Goal: Check status: Check status

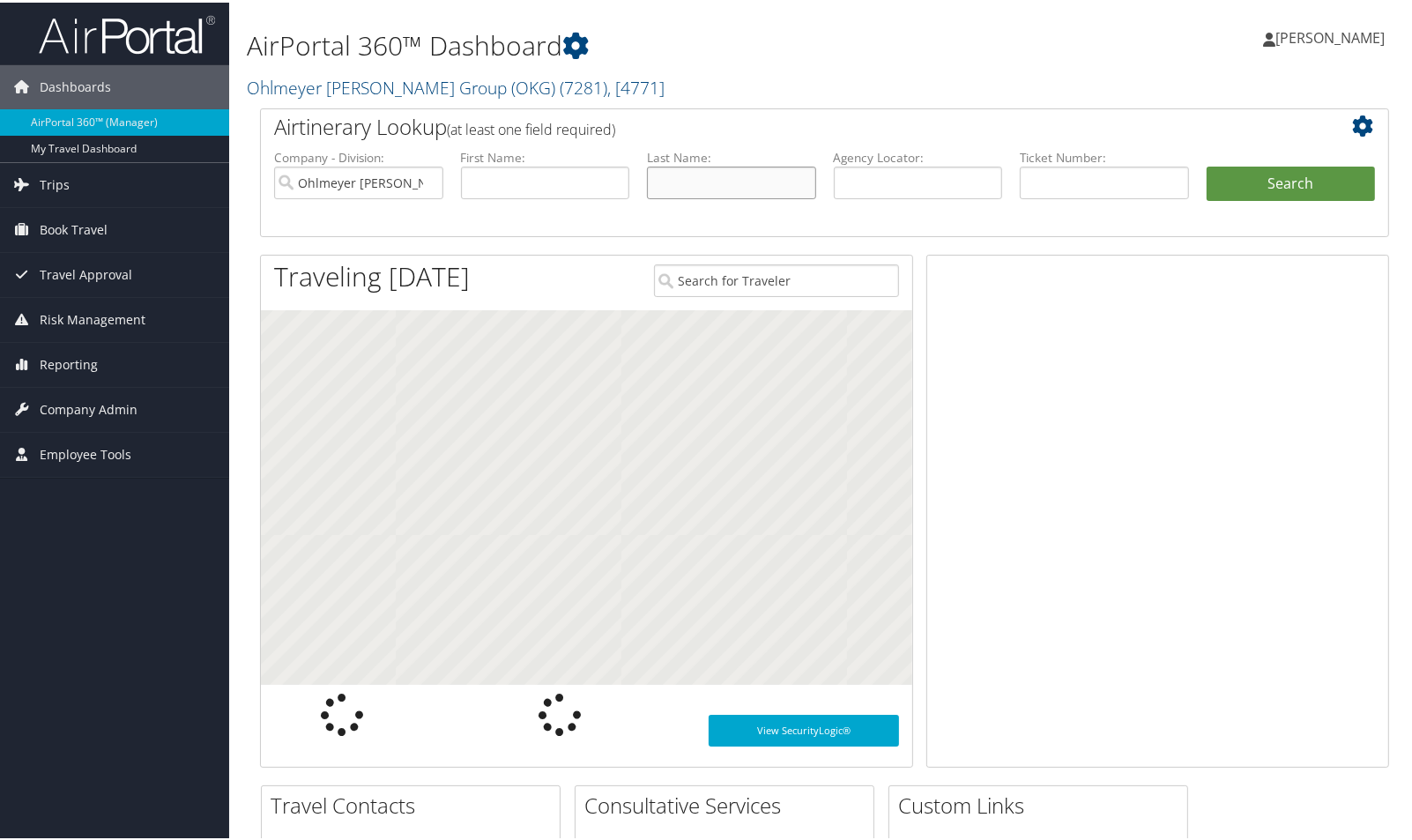
click at [676, 197] on input "text" at bounding box center [732, 180] width 169 height 33
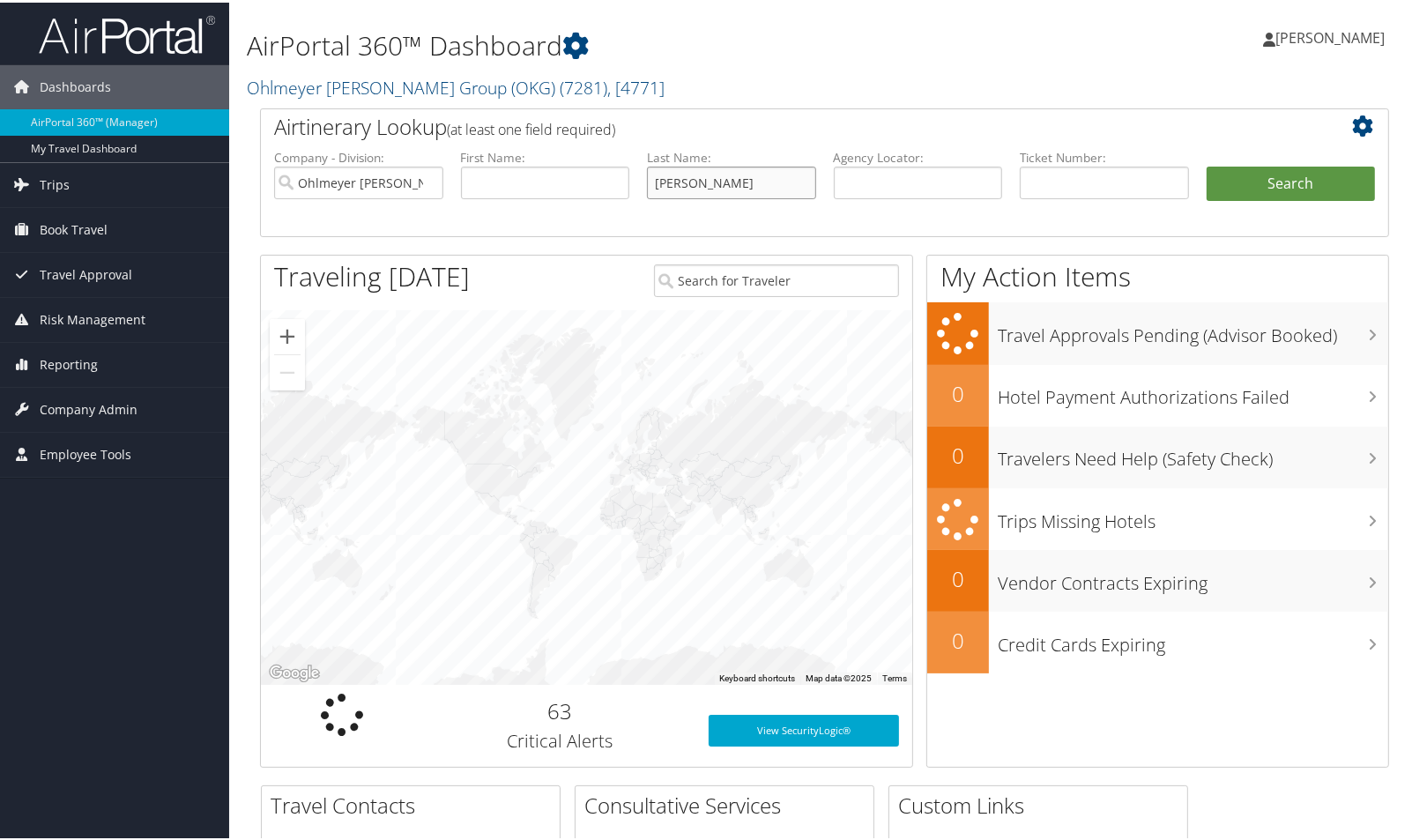
type input "[PERSON_NAME]"
click at [1208, 164] on button "Search" at bounding box center [1292, 181] width 169 height 35
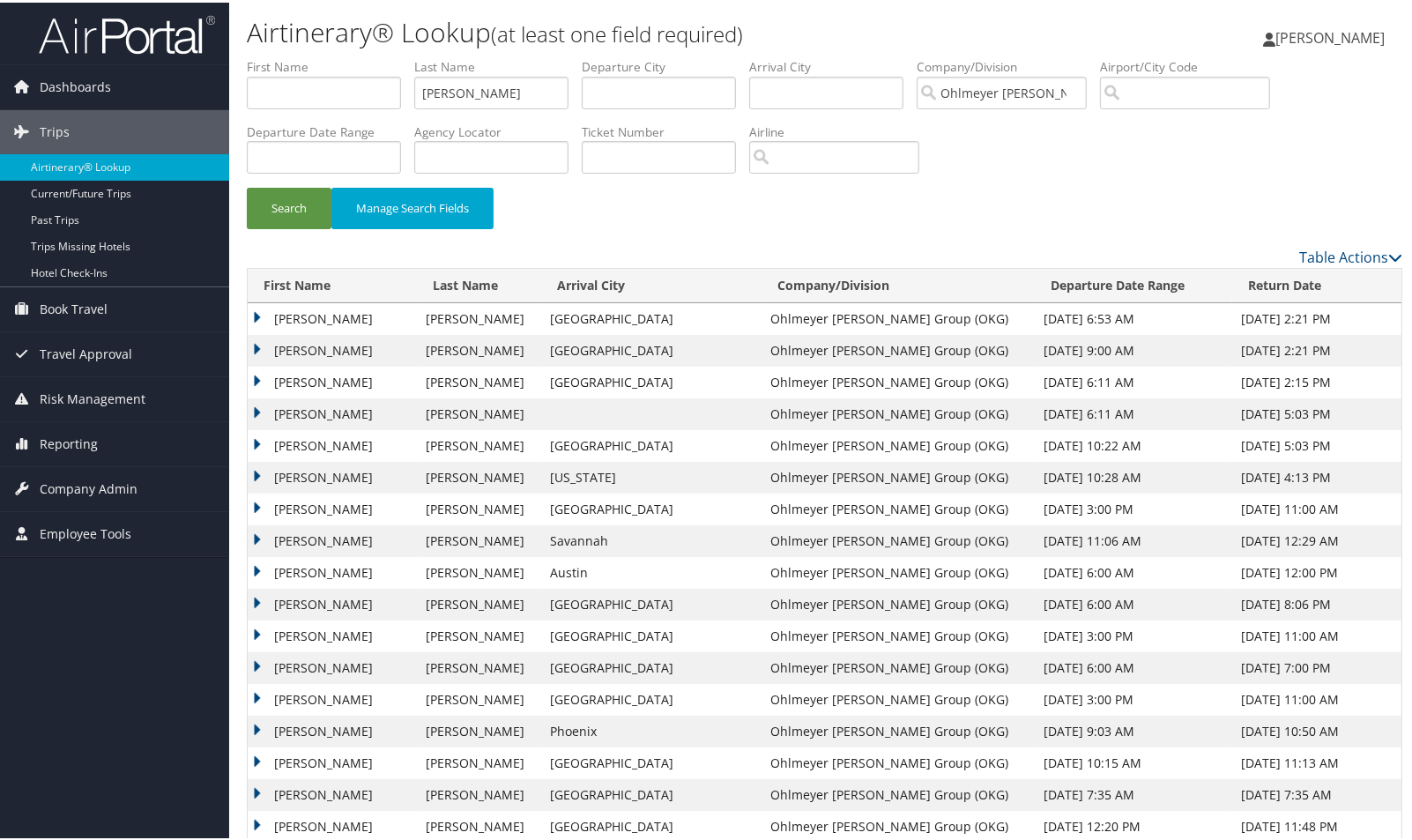
click at [254, 364] on td "[PERSON_NAME]" at bounding box center [332, 347] width 169 height 32
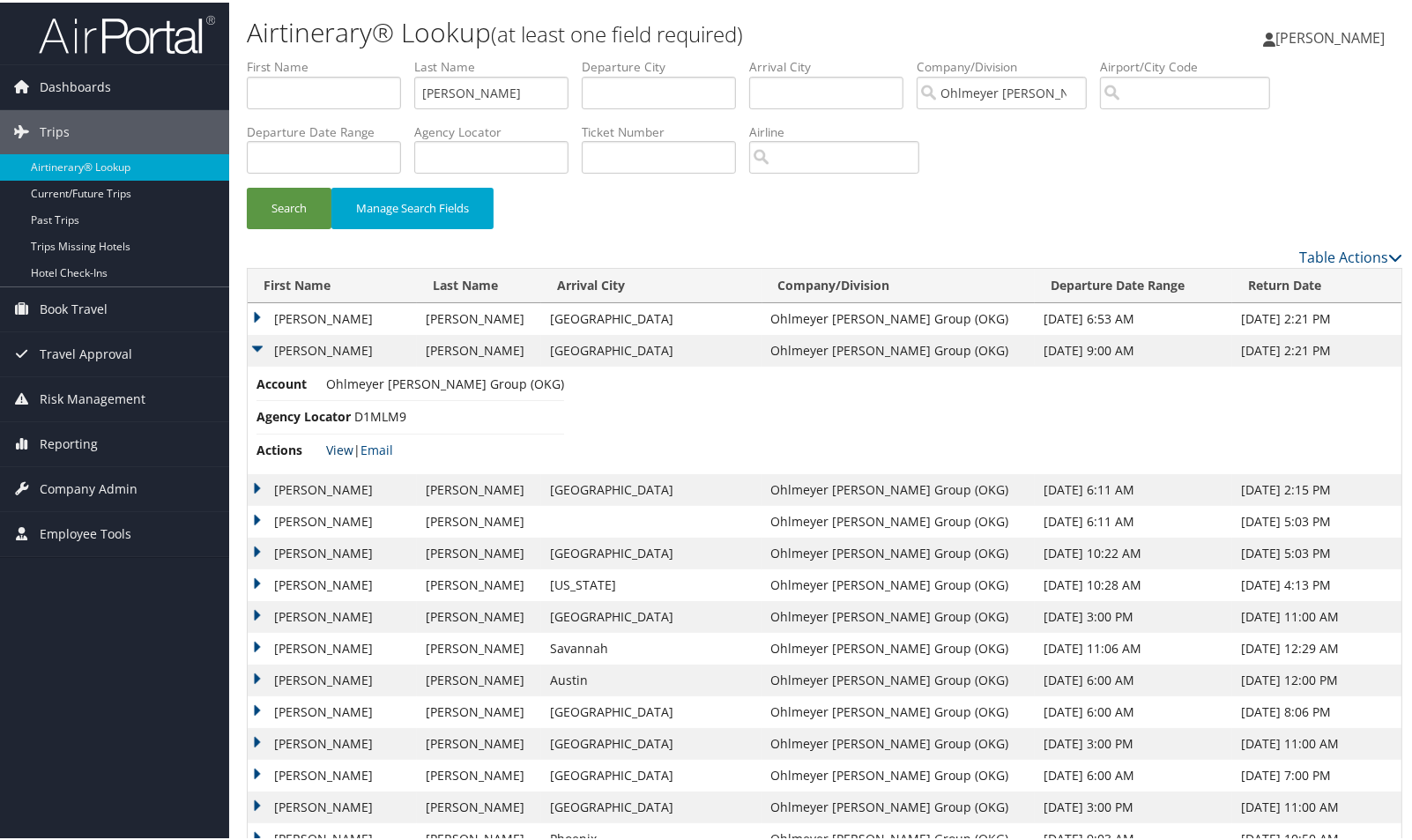
click at [338, 456] on link "View" at bounding box center [340, 447] width 27 height 17
click at [254, 332] on td "[PERSON_NAME]" at bounding box center [332, 316] width 169 height 32
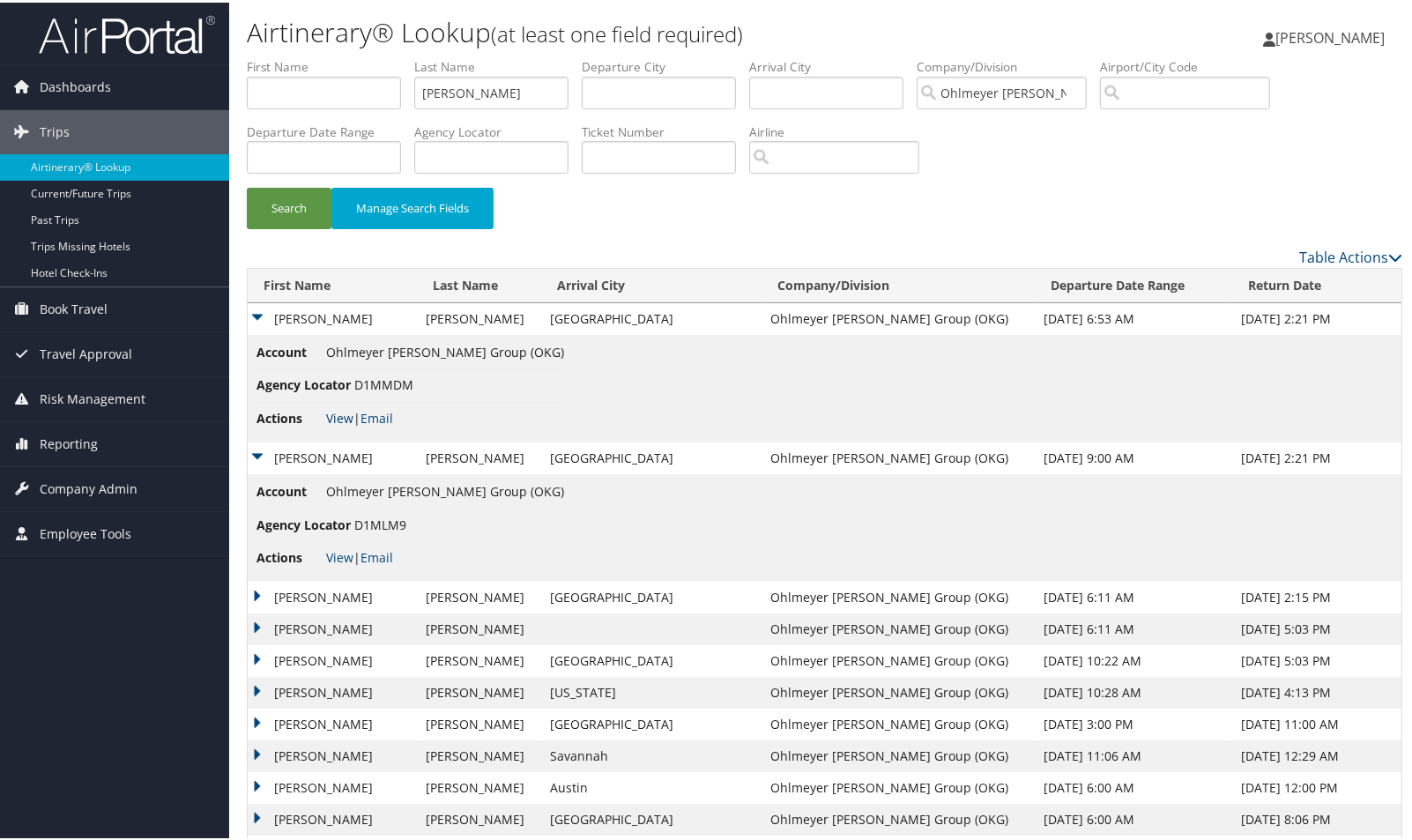
click at [338, 424] on link "View" at bounding box center [340, 415] width 27 height 17
click at [514, 99] on input "[PERSON_NAME]" at bounding box center [492, 91] width 154 height 33
type input "[PERSON_NAME]"
click at [247, 185] on button "Search" at bounding box center [289, 205] width 85 height 42
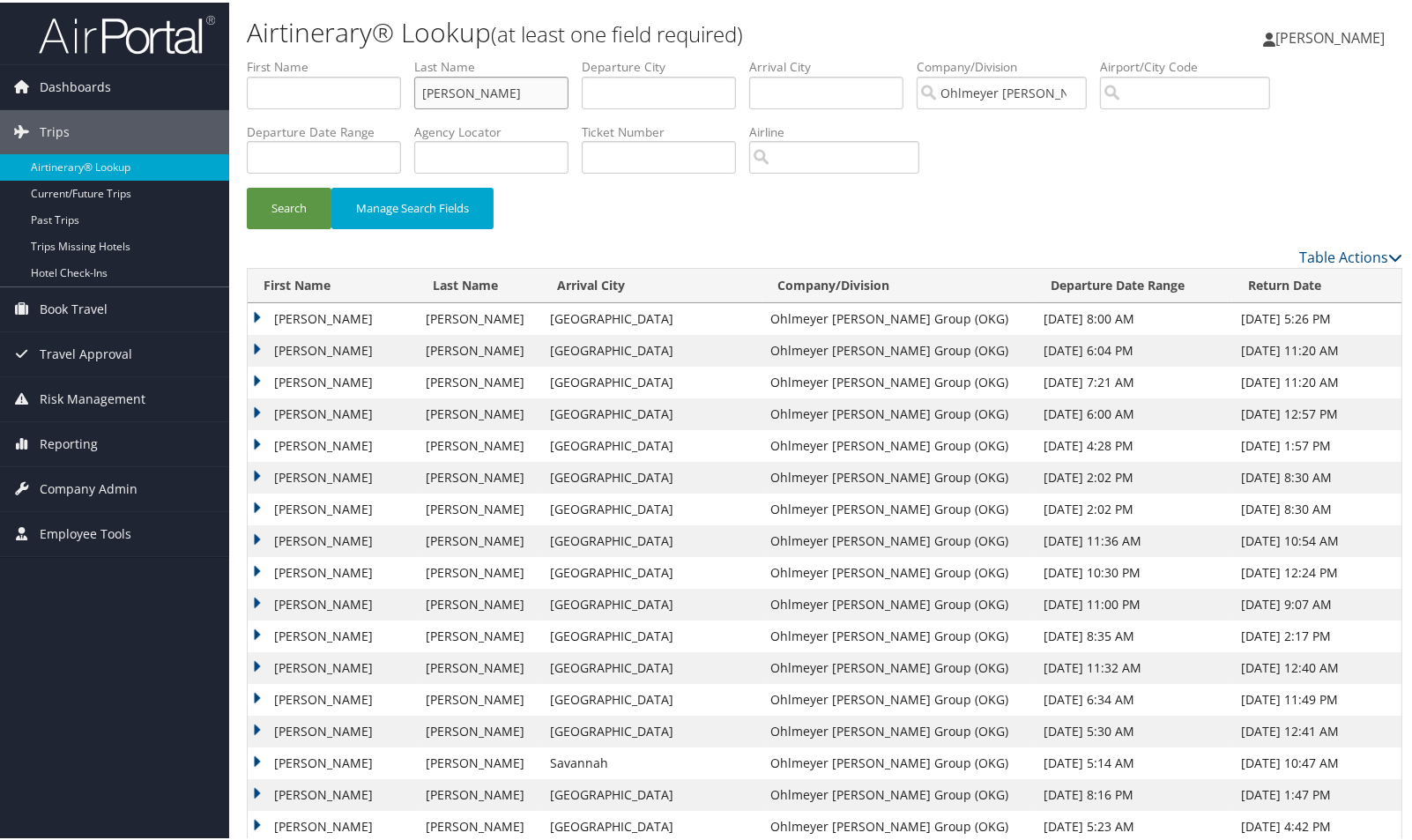
click at [528, 101] on input "[PERSON_NAME]" at bounding box center [492, 91] width 154 height 33
click at [247, 185] on button "Search" at bounding box center [289, 205] width 85 height 42
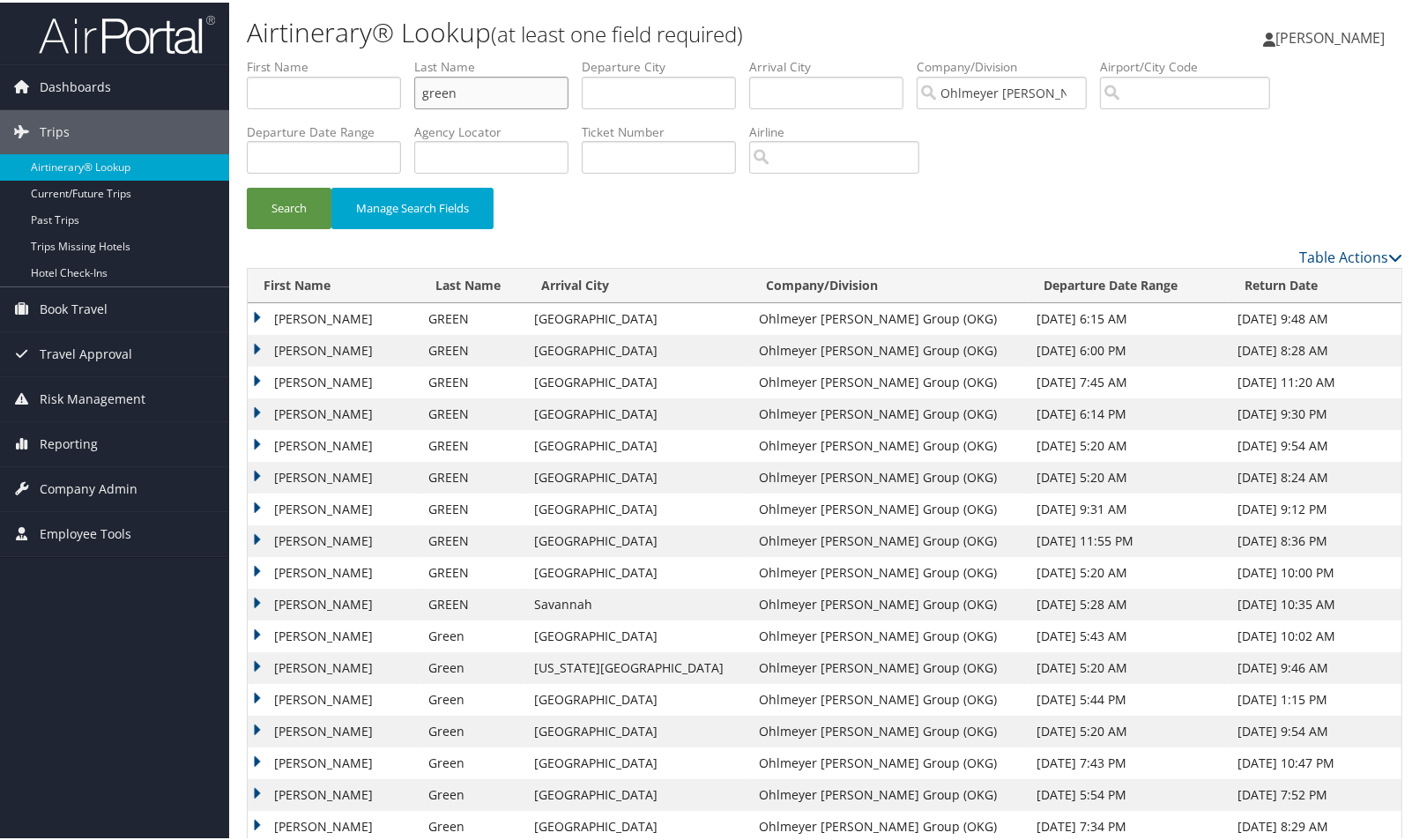
click at [480, 89] on input "green" at bounding box center [492, 91] width 154 height 33
click at [247, 185] on button "Search" at bounding box center [289, 205] width 85 height 42
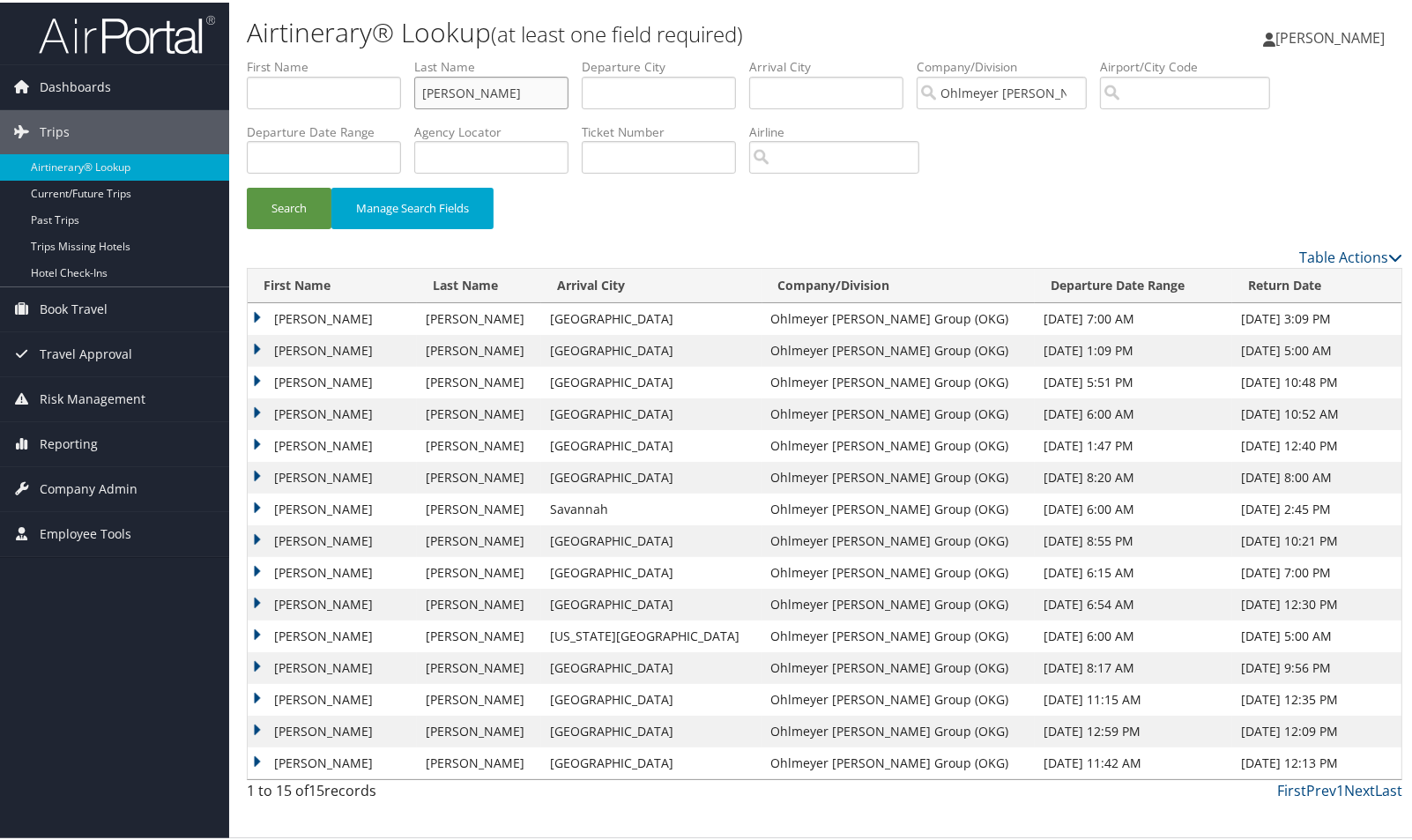
click at [500, 98] on input "[PERSON_NAME]" at bounding box center [492, 91] width 154 height 33
click at [247, 185] on button "Search" at bounding box center [289, 205] width 85 height 42
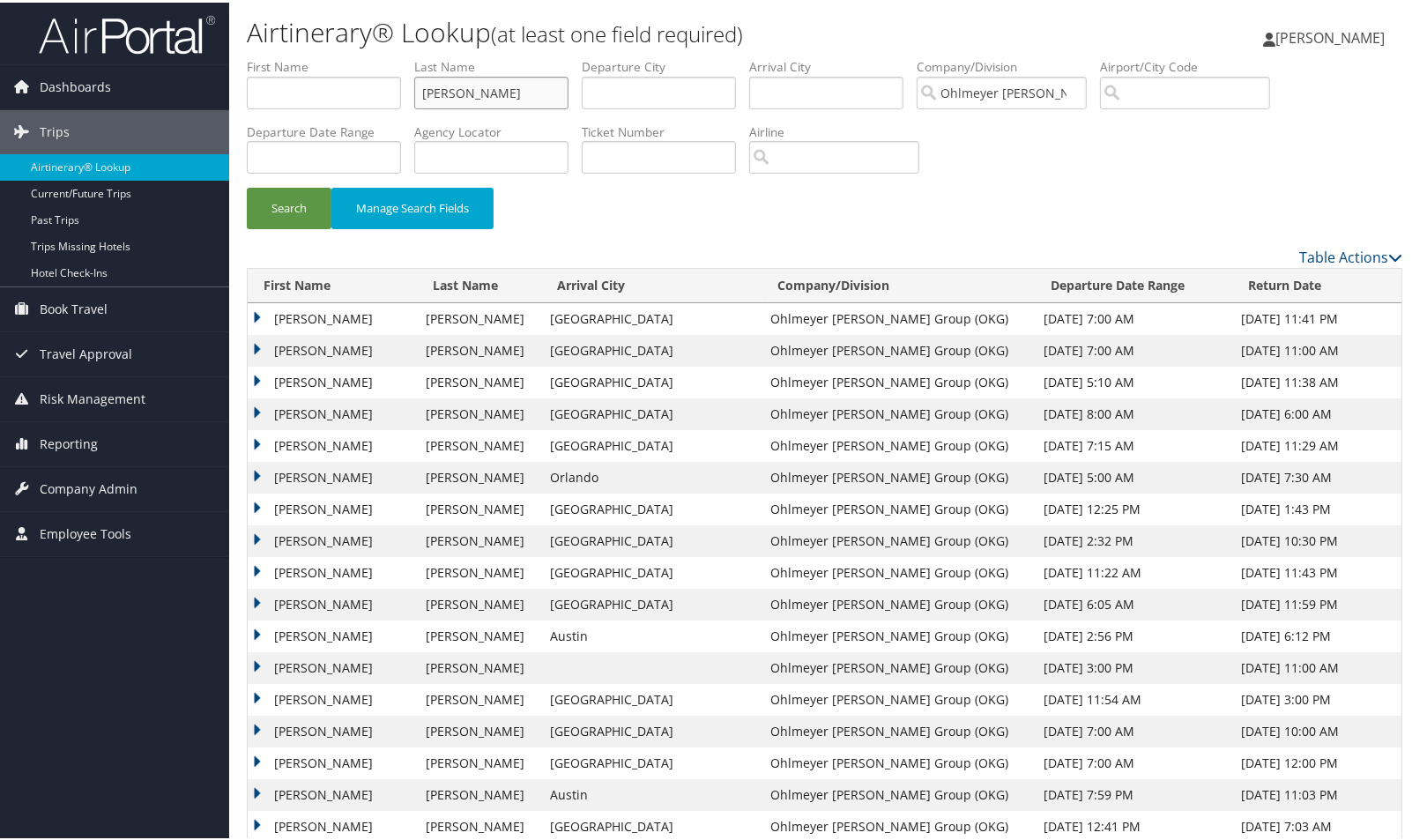
click at [513, 99] on input "[PERSON_NAME]" at bounding box center [492, 91] width 154 height 33
type input "shapter"
click at [247, 185] on button "Search" at bounding box center [289, 205] width 85 height 42
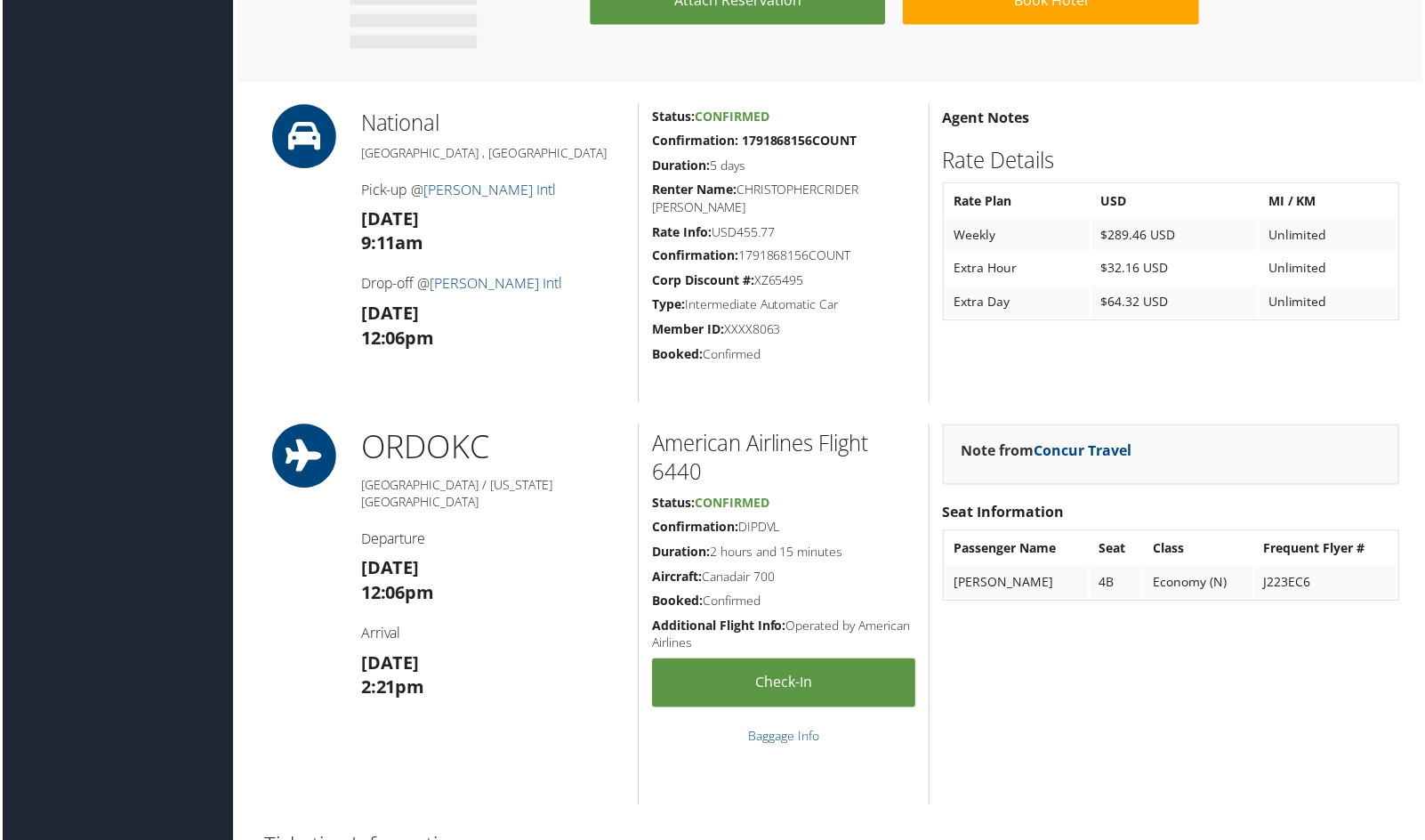
scroll to position [1195, 0]
